Goal: Task Accomplishment & Management: Use online tool/utility

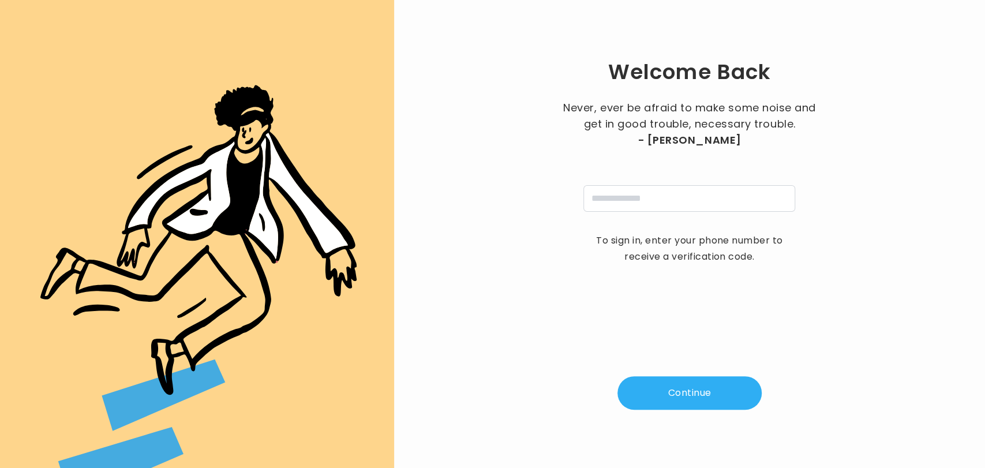
type input "**********"
click at [660, 400] on button "Continue" at bounding box center [690, 392] width 144 height 33
type input "*"
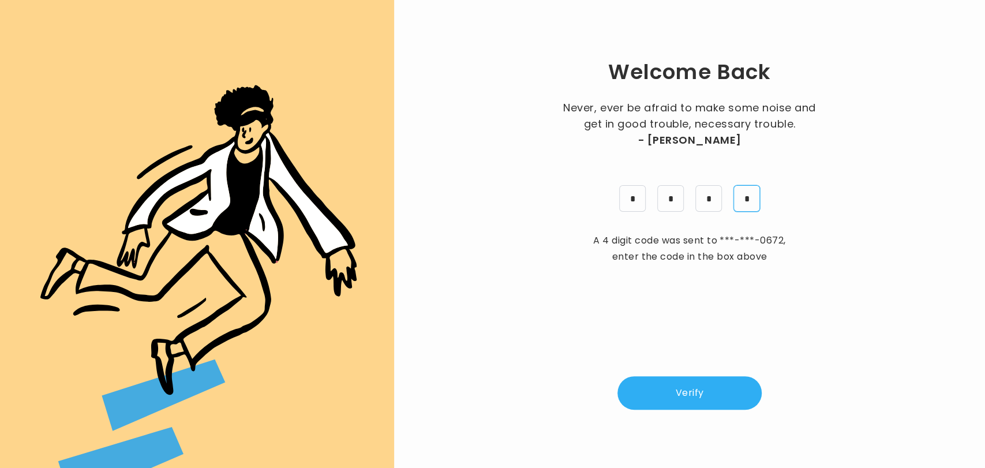
type input "*"
click at [705, 402] on button "Verify" at bounding box center [690, 392] width 144 height 33
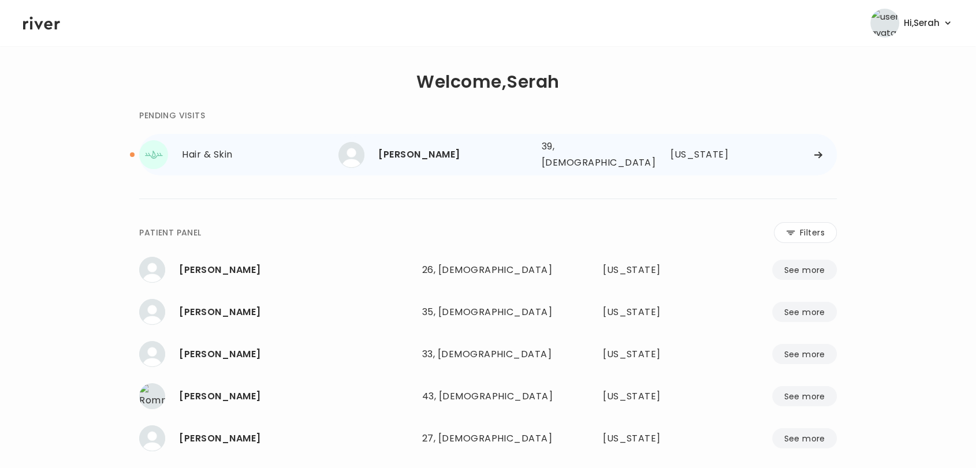
click at [470, 158] on div "[PERSON_NAME]" at bounding box center [455, 155] width 154 height 16
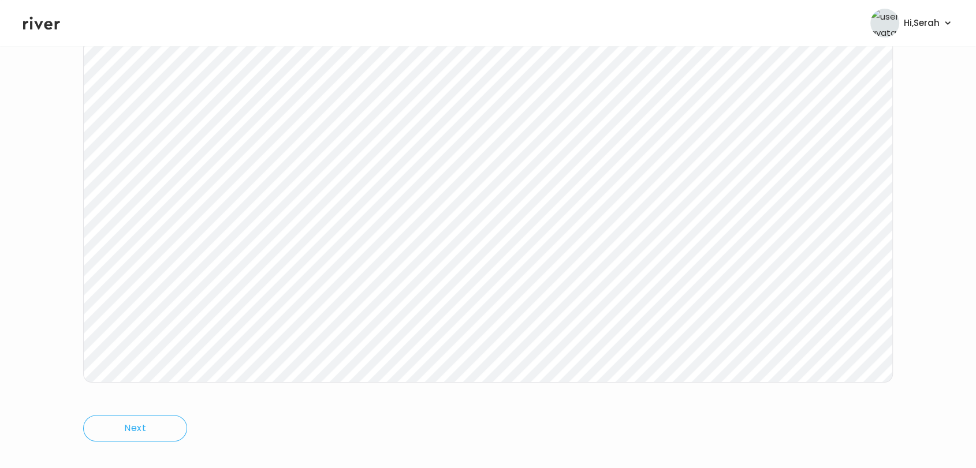
scroll to position [170, 0]
